Goal: Information Seeking & Learning: Check status

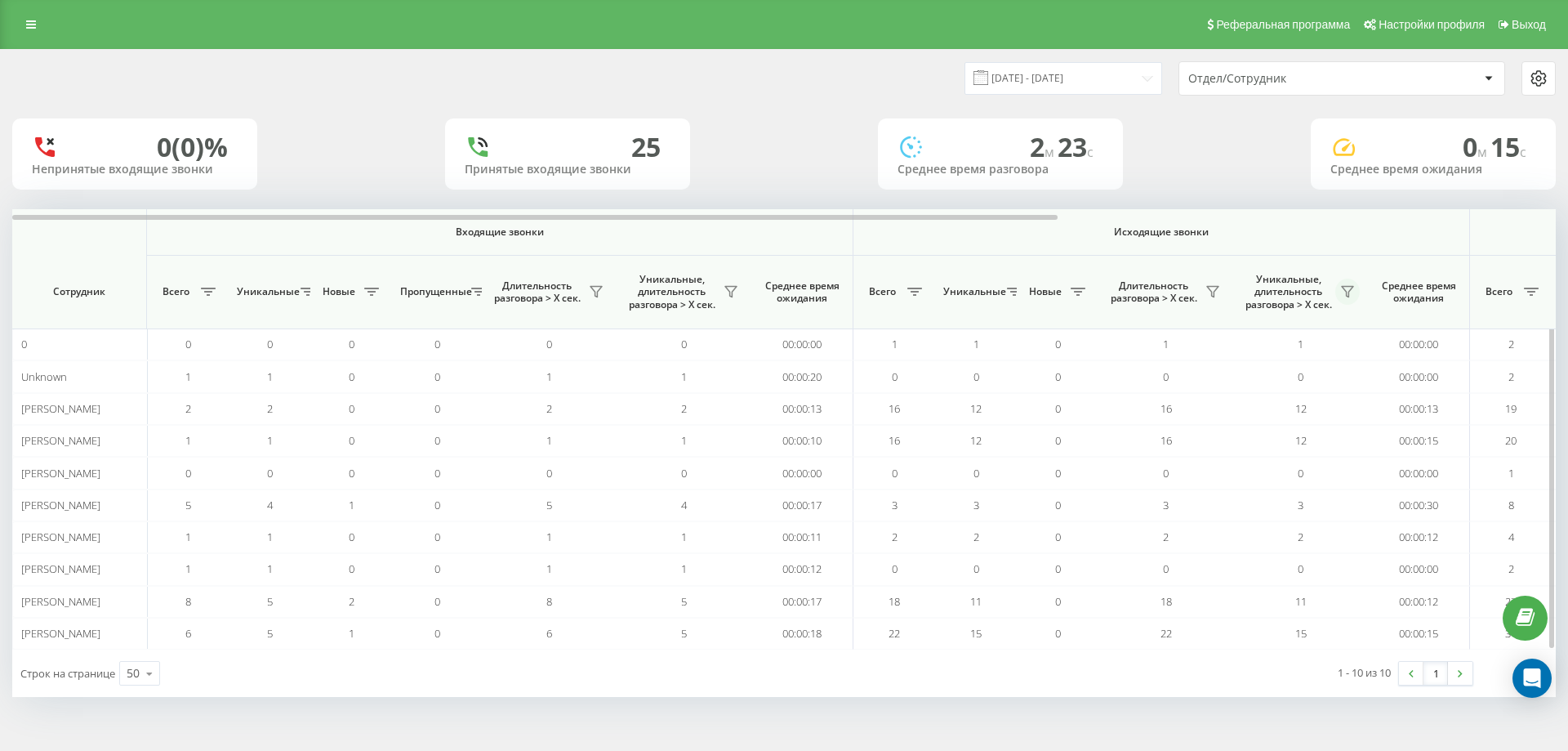
click at [1346, 282] on button at bounding box center [1347, 292] width 24 height 26
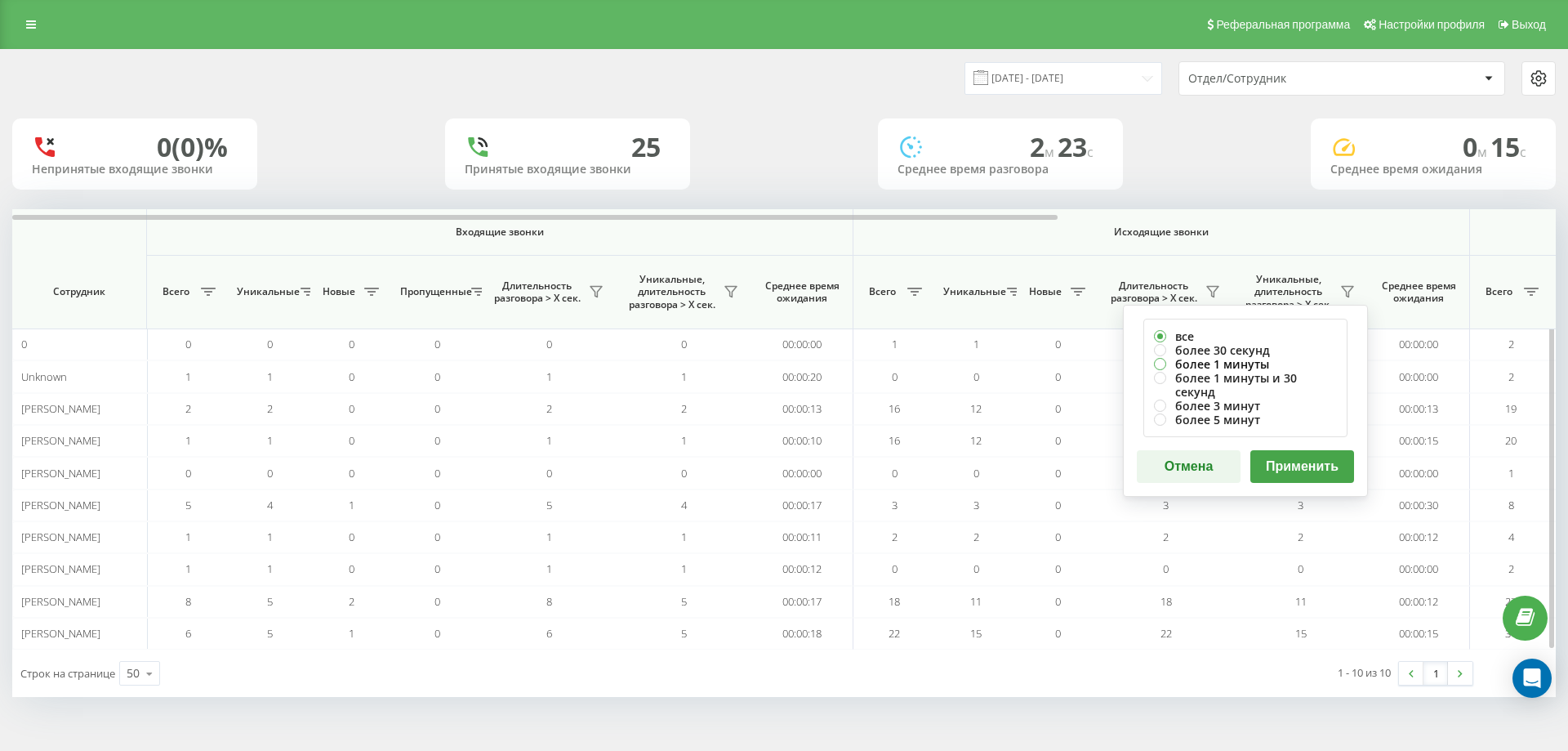
click at [1291, 358] on label "более 1 минуты" at bounding box center [1245, 363] width 183 height 14
radio input "true"
click at [1296, 451] on button "Применить" at bounding box center [1302, 467] width 104 height 33
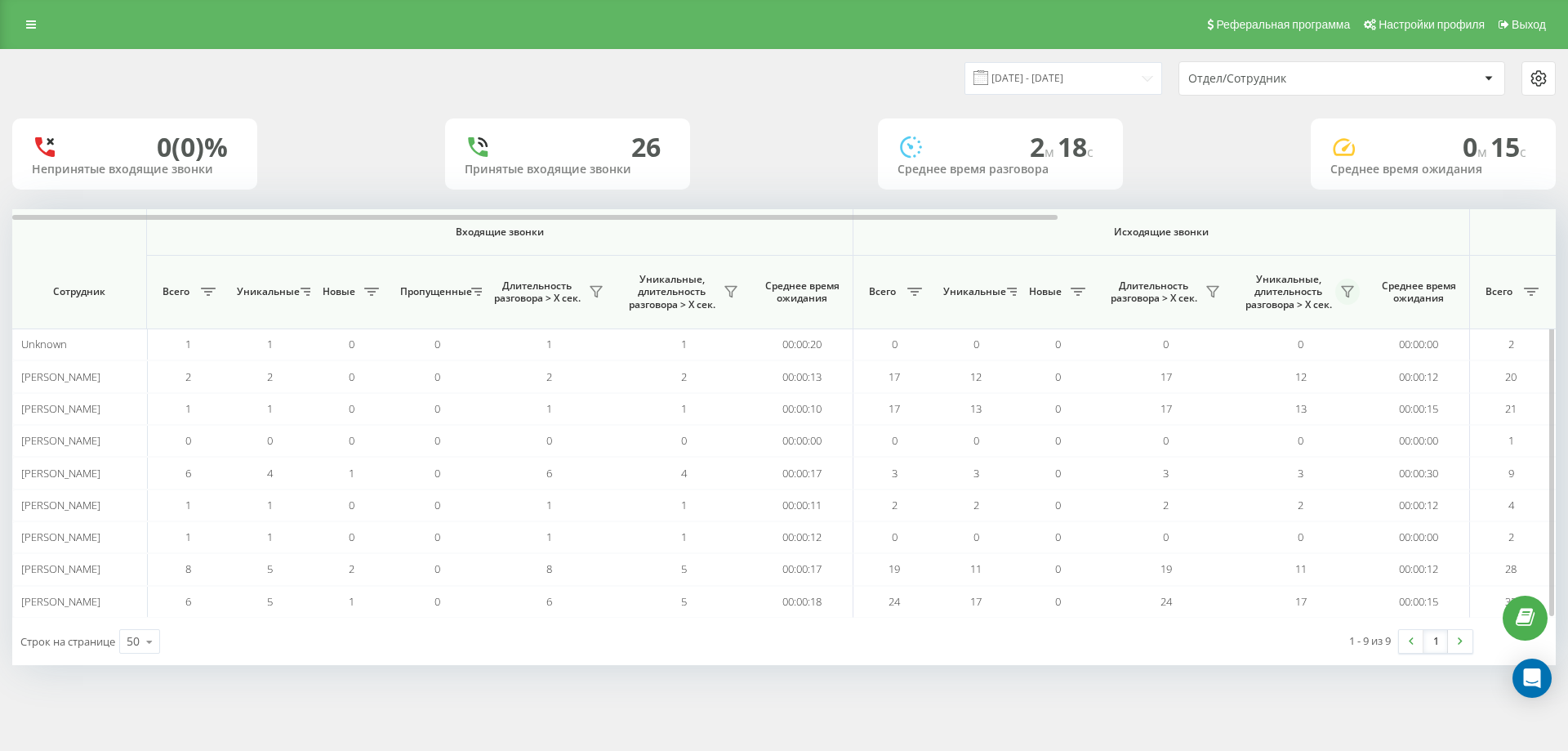
click at [1351, 287] on icon at bounding box center [1347, 292] width 11 height 10
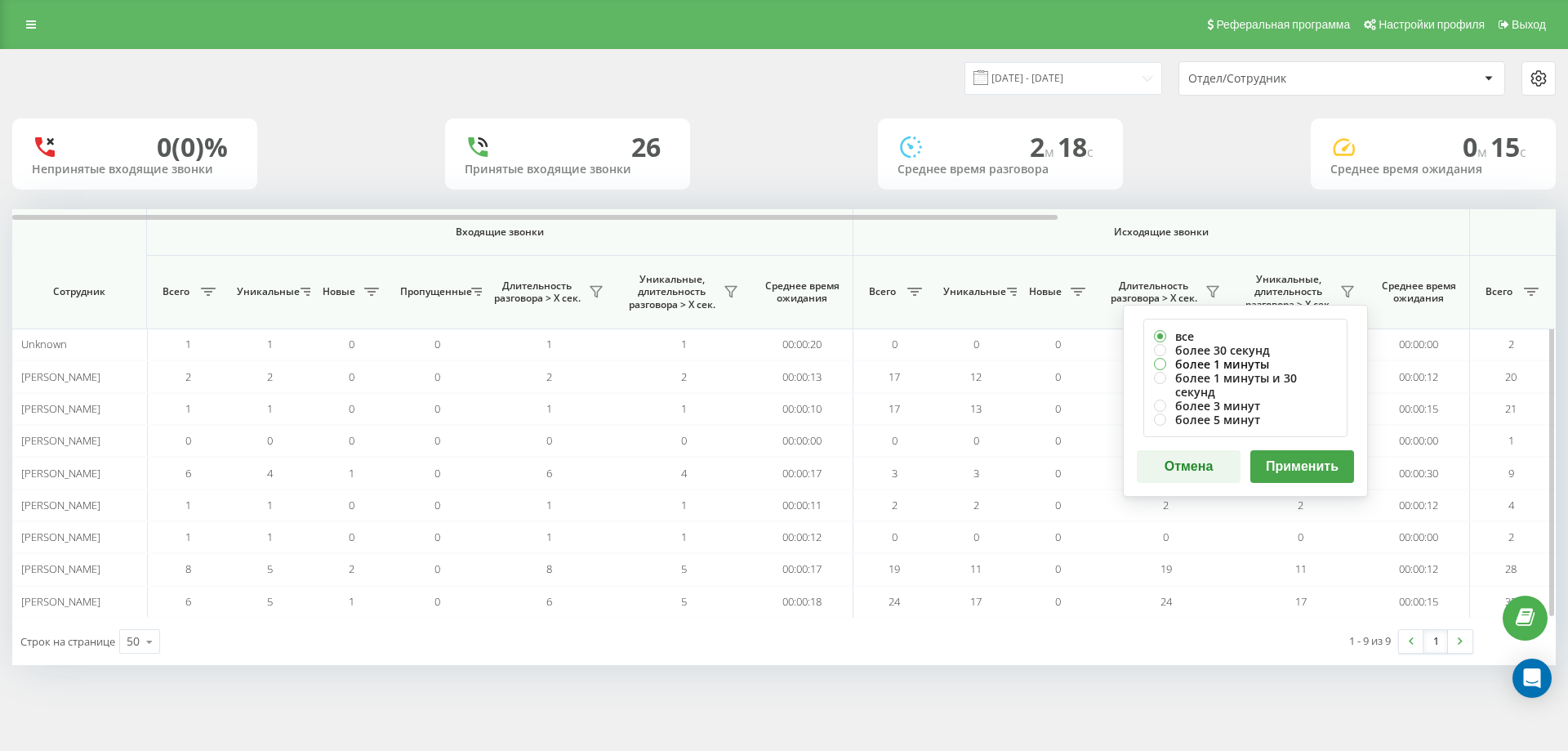
click at [1229, 361] on label "более 1 минуты" at bounding box center [1245, 363] width 183 height 14
radio input "true"
click at [1291, 455] on button "Применить" at bounding box center [1302, 467] width 104 height 33
